Goal: Information Seeking & Learning: Learn about a topic

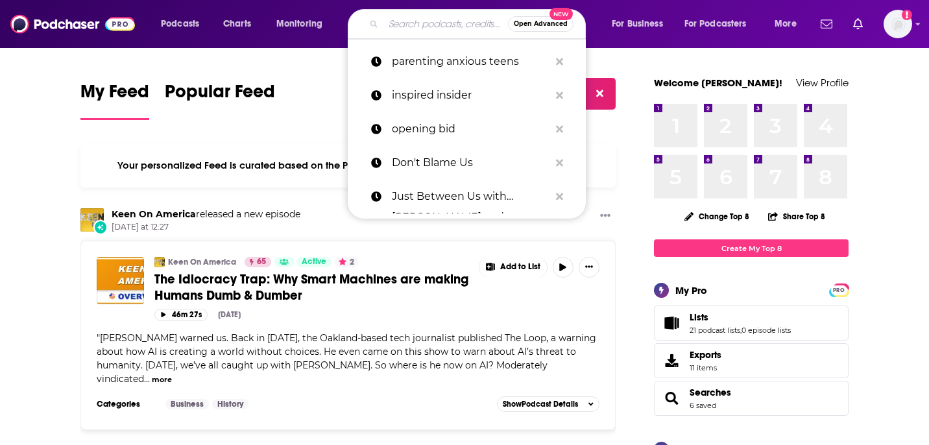
click at [429, 19] on input "Search podcasts, credits, & more..." at bounding box center [445, 24] width 125 height 21
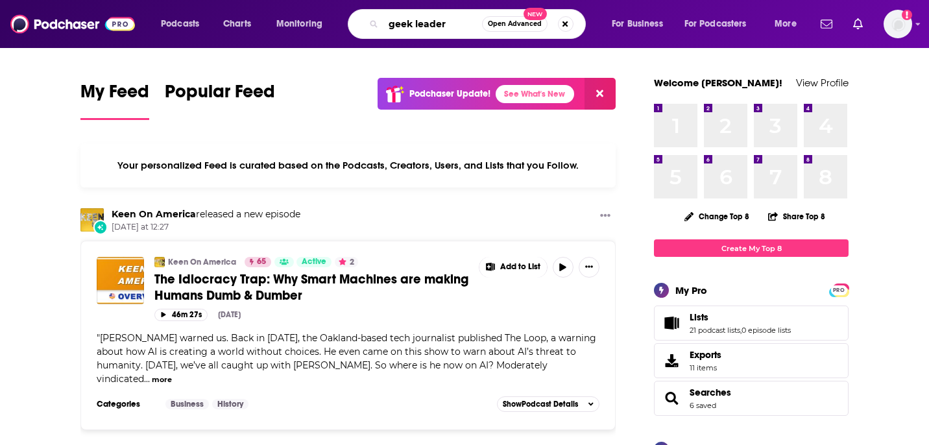
type input "geek leader"
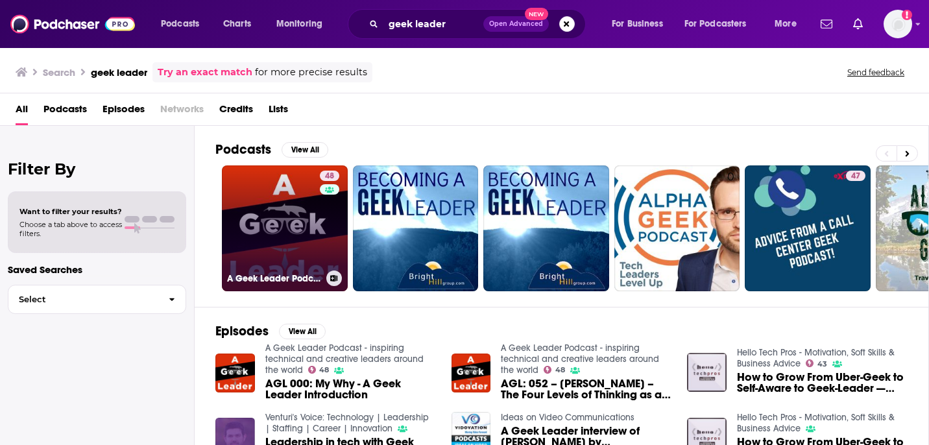
click at [304, 213] on link "48 A Geek Leader Podcast - inspiring technical and creative leaders around the …" at bounding box center [285, 228] width 126 height 126
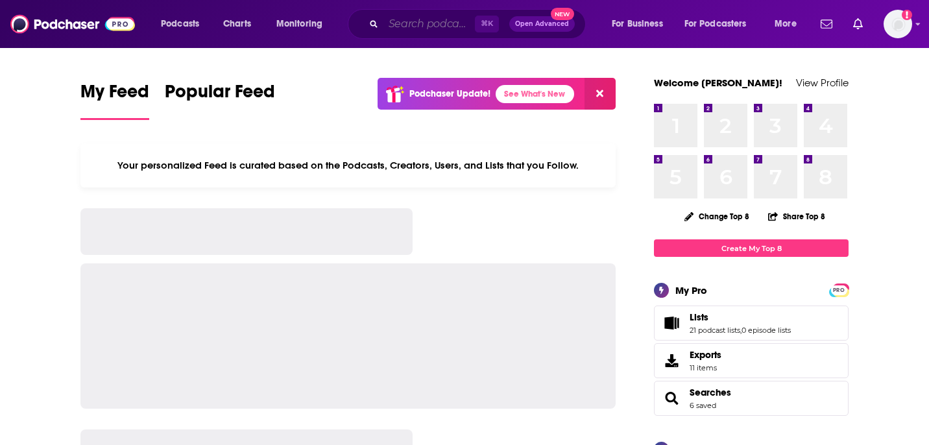
click at [439, 19] on input "Search podcasts, credits, & more..." at bounding box center [428, 24] width 91 height 21
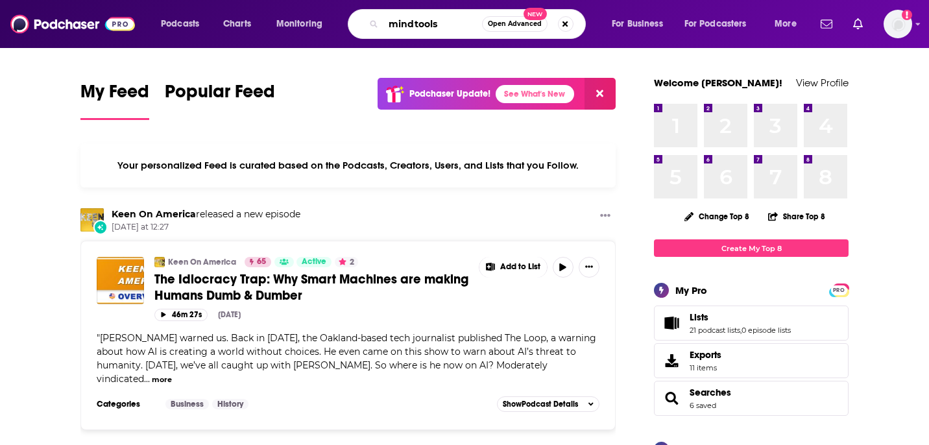
type input "mindtools"
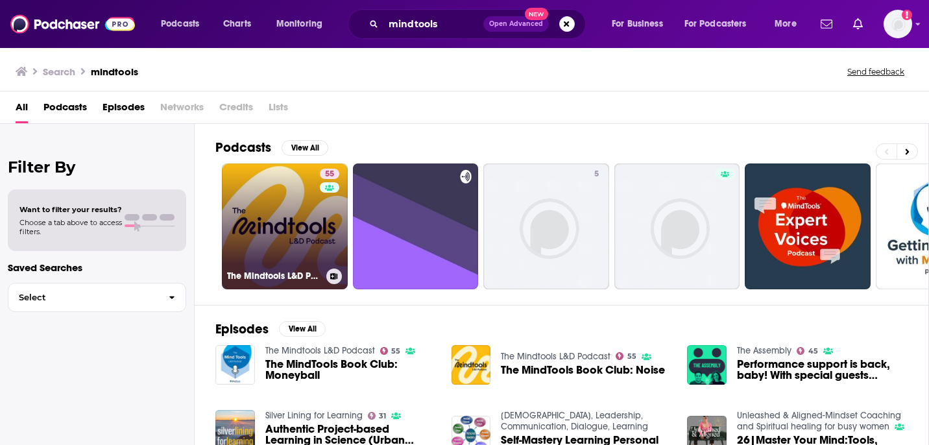
click at [276, 226] on link "55 The Mindtools L&D Podcast" at bounding box center [285, 226] width 126 height 126
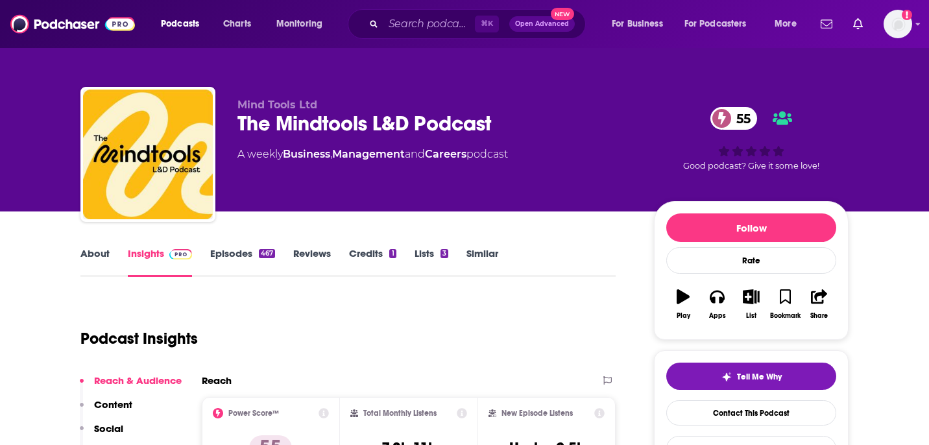
click at [215, 245] on div "About Insights Episodes 467 Reviews Credits 1 Lists 3 Similar" at bounding box center [347, 261] width 535 height 32
click at [217, 247] on link "Episodes 467" at bounding box center [242, 262] width 65 height 30
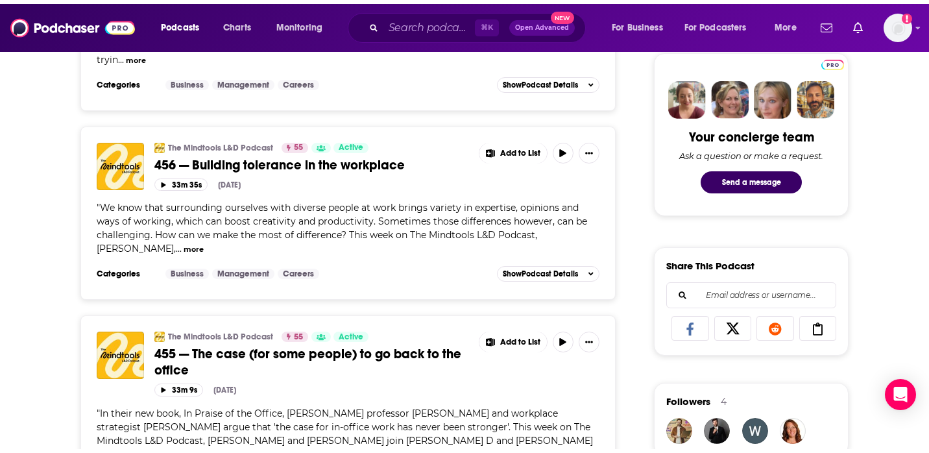
scroll to position [715, 0]
